Goal: Task Accomplishment & Management: Use online tool/utility

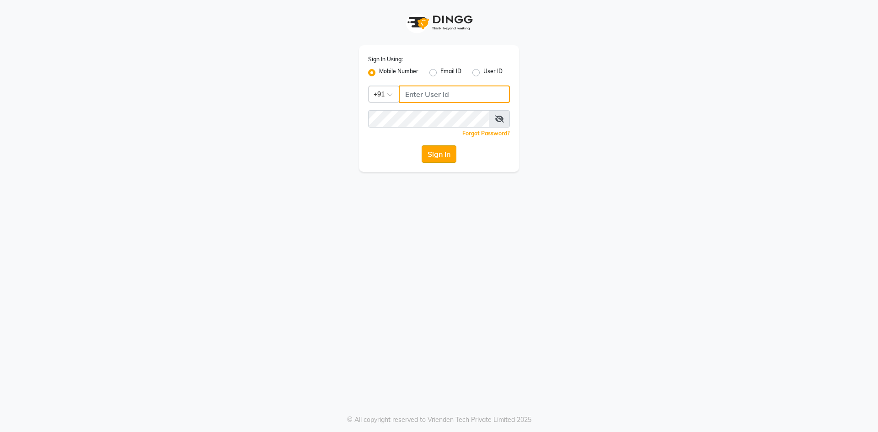
type input "9326040577"
click at [432, 156] on button "Sign In" at bounding box center [439, 153] width 35 height 17
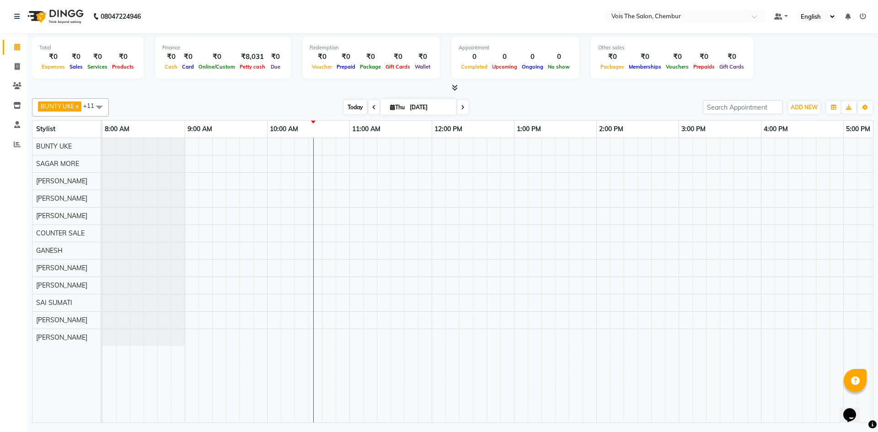
click at [356, 109] on span "Today" at bounding box center [355, 107] width 23 height 14
click at [351, 105] on span "Today" at bounding box center [355, 107] width 23 height 14
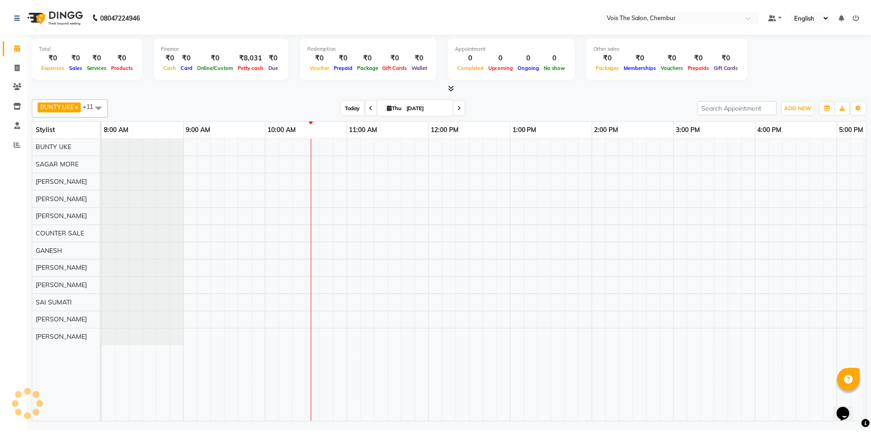
scroll to position [0, 165]
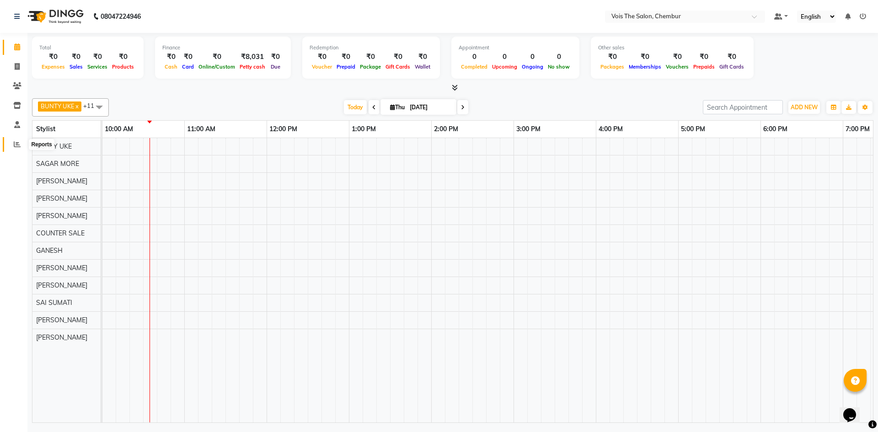
click at [16, 141] on icon at bounding box center [17, 144] width 7 height 7
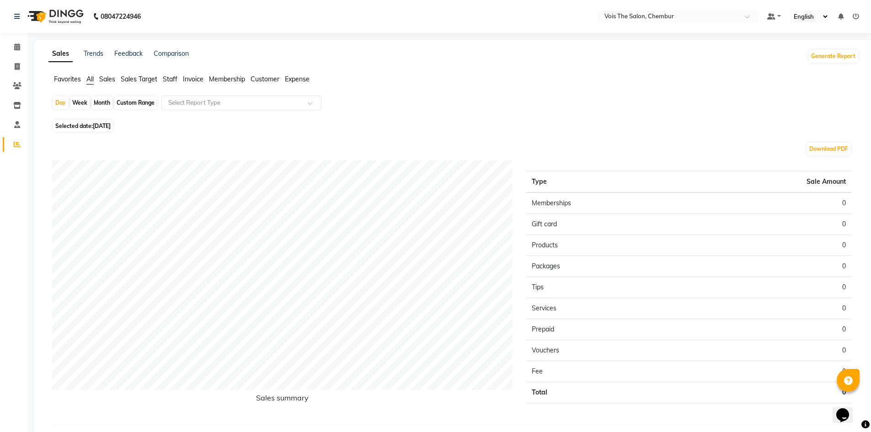
click at [81, 99] on div "Week" at bounding box center [80, 102] width 20 height 13
select select "9"
select select "2025"
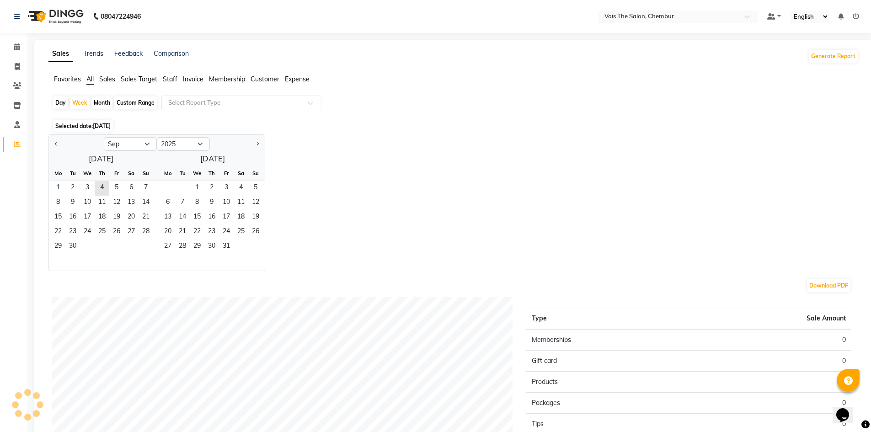
click at [144, 102] on div "Custom Range" at bounding box center [135, 102] width 43 height 13
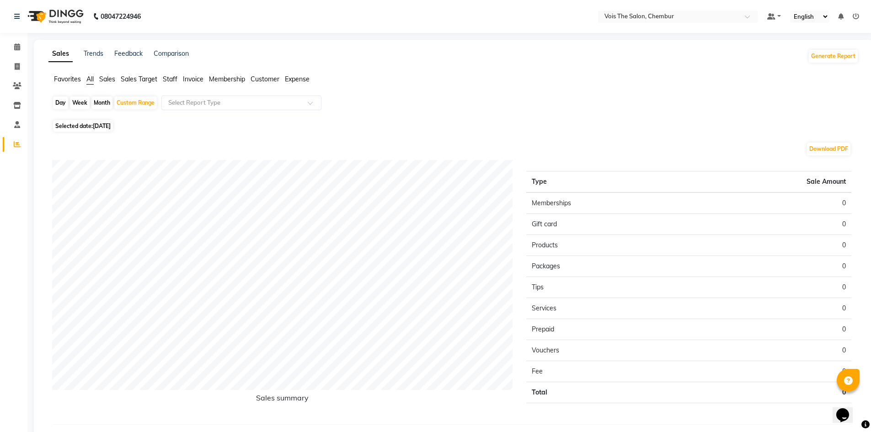
click at [171, 76] on span "Staff" at bounding box center [170, 79] width 15 height 8
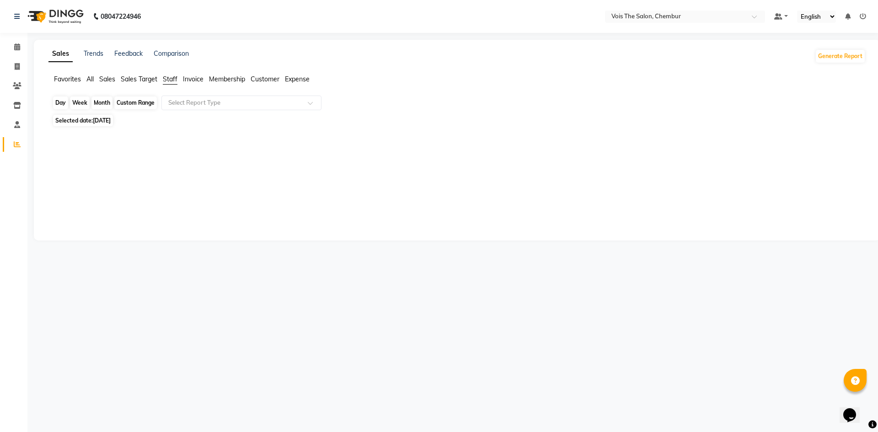
click at [146, 99] on div "Custom Range" at bounding box center [135, 102] width 43 height 13
select select "9"
select select "2025"
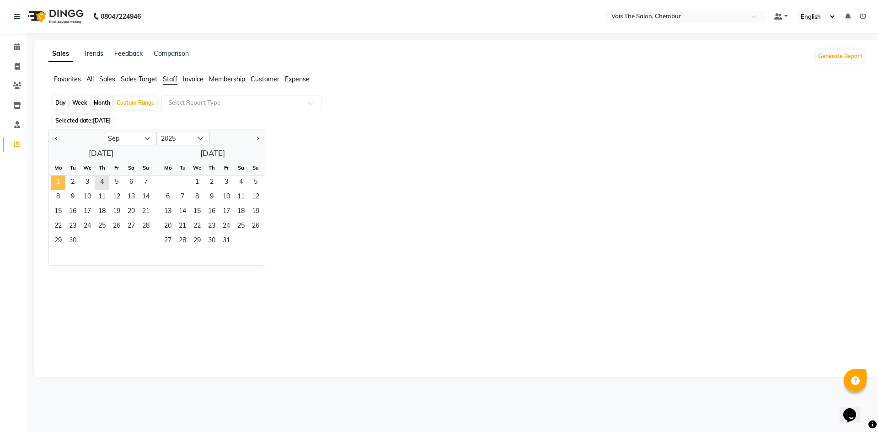
click at [55, 181] on span "1" at bounding box center [58, 183] width 15 height 15
click at [98, 181] on span "4" at bounding box center [102, 183] width 15 height 15
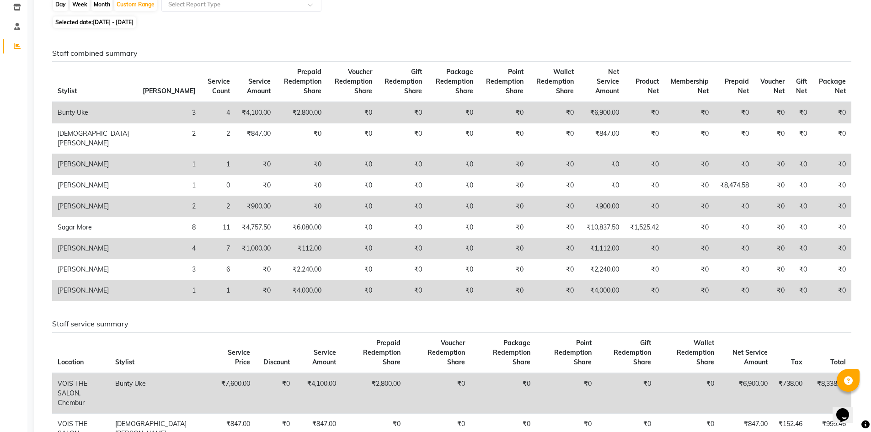
scroll to position [99, 0]
click at [624, 301] on td "₹0" at bounding box center [644, 290] width 40 height 21
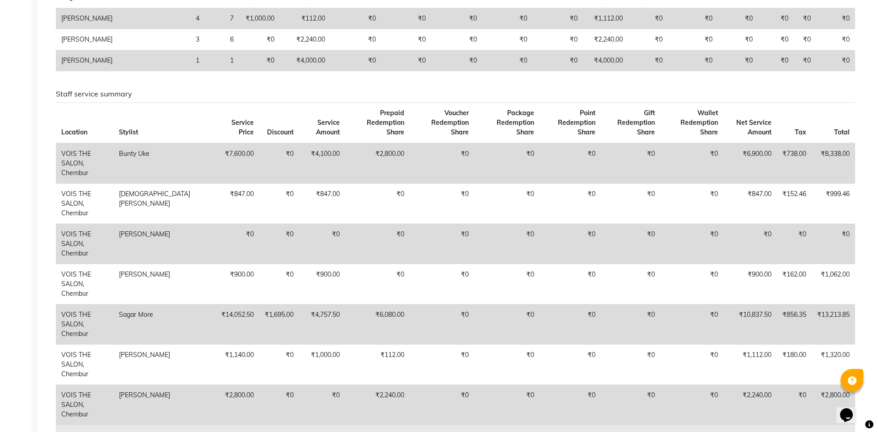
scroll to position [0, 0]
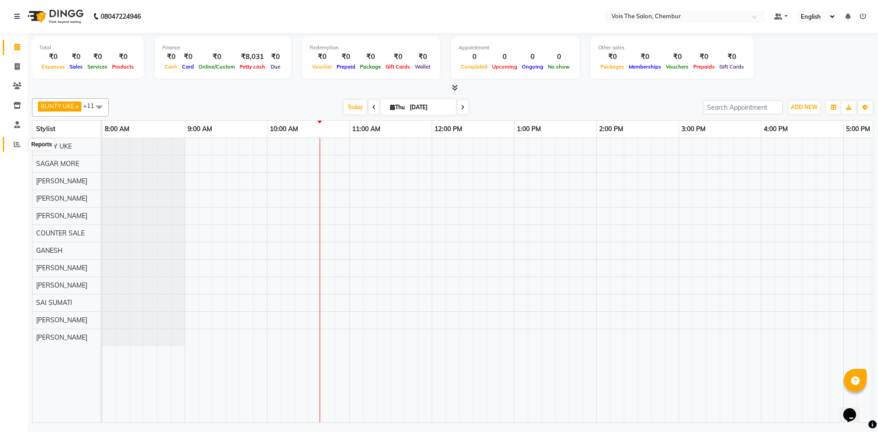
click at [11, 144] on span at bounding box center [17, 144] width 16 height 11
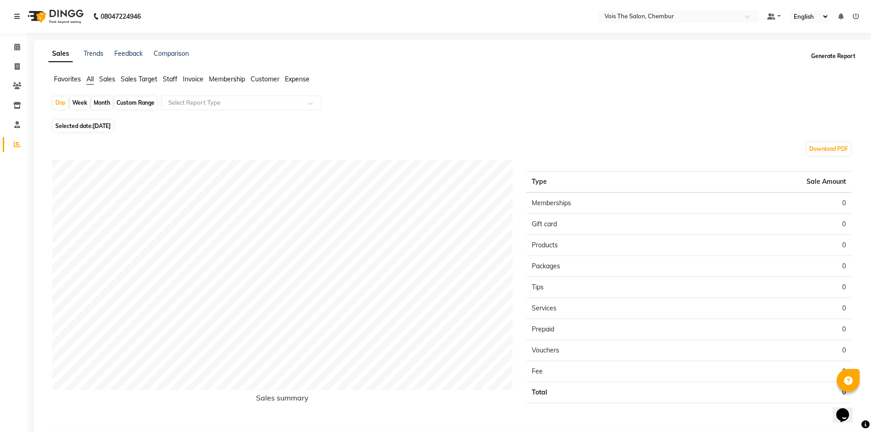
click at [843, 54] on button "Generate Report" at bounding box center [833, 56] width 49 height 13
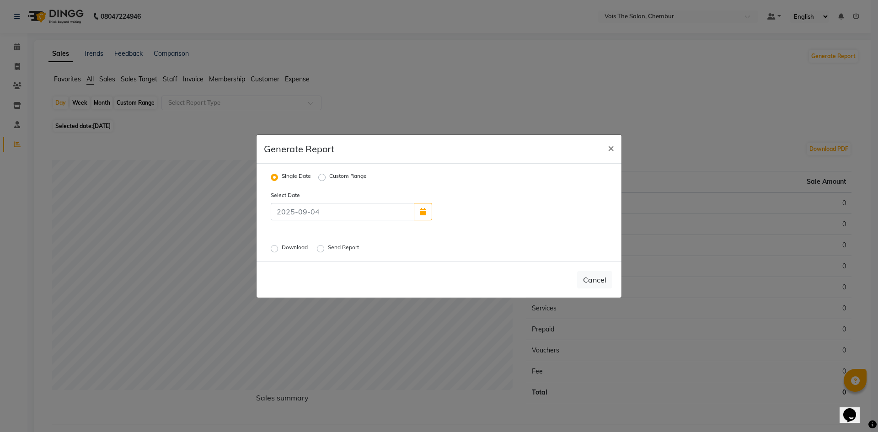
click at [329, 176] on label "Custom Range" at bounding box center [347, 177] width 37 height 11
click at [320, 176] on input "Custom Range" at bounding box center [323, 177] width 6 height 6
radio input "true"
select select "9"
select select "2025"
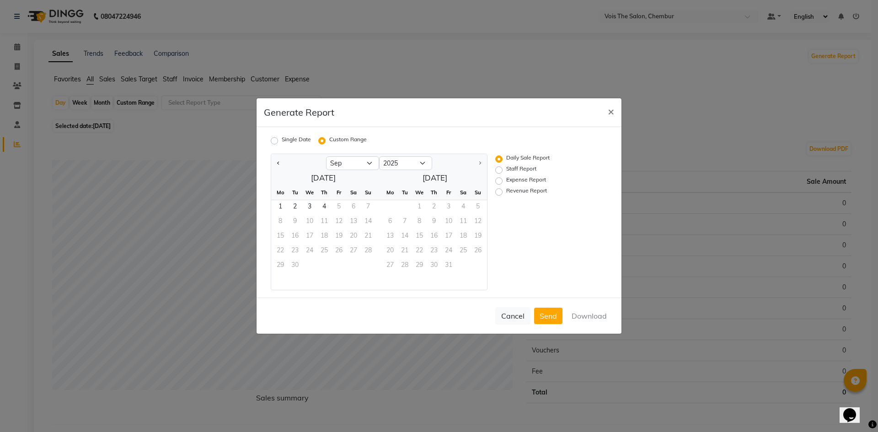
click at [496, 165] on div "Staff Report" at bounding box center [540, 170] width 91 height 11
click at [506, 169] on label "Staff Report" at bounding box center [521, 170] width 30 height 11
click at [501, 169] on input "Staff Report" at bounding box center [500, 170] width 6 height 6
radio input "true"
click at [277, 209] on span "1" at bounding box center [280, 207] width 15 height 15
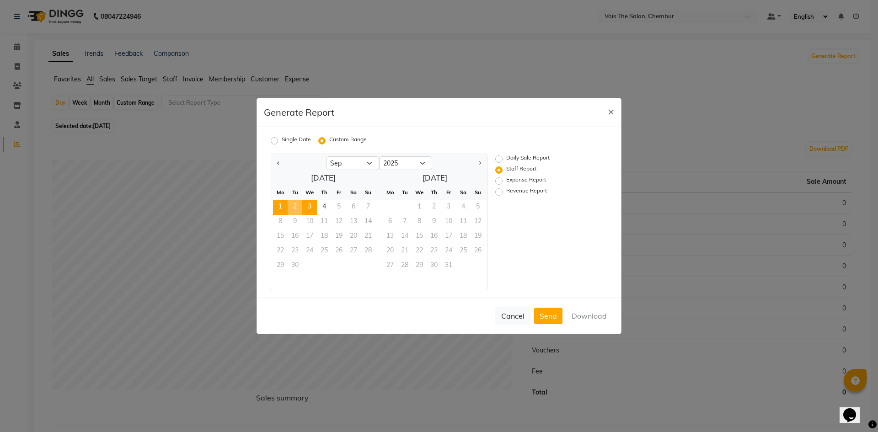
click at [311, 203] on span "3" at bounding box center [309, 207] width 15 height 15
click at [592, 319] on button "Download" at bounding box center [589, 316] width 46 height 16
click at [612, 109] on span "×" at bounding box center [611, 111] width 6 height 14
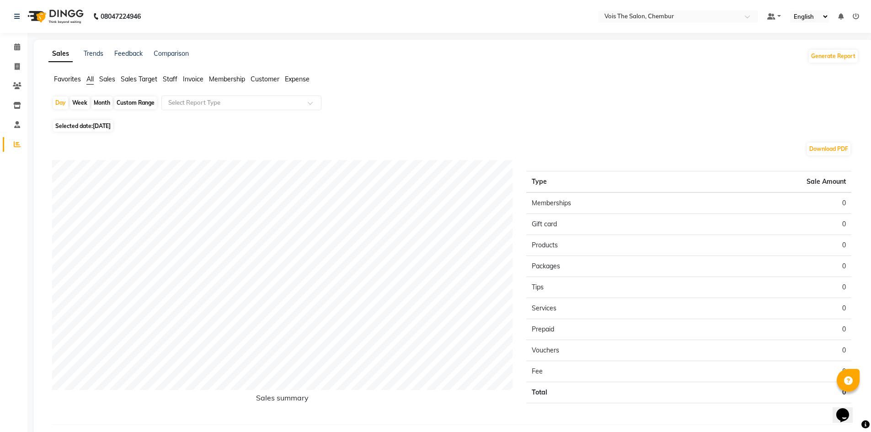
click at [59, 15] on img at bounding box center [54, 17] width 63 height 26
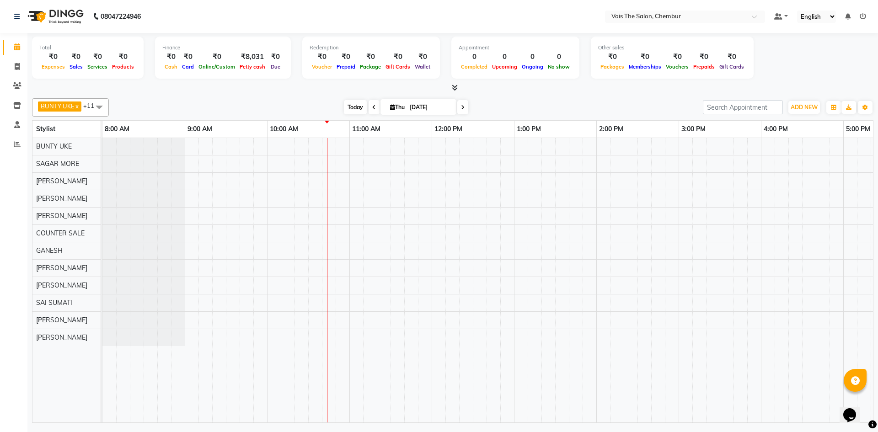
click at [356, 104] on span "Today" at bounding box center [355, 107] width 23 height 14
